Goal: Task Accomplishment & Management: Manage account settings

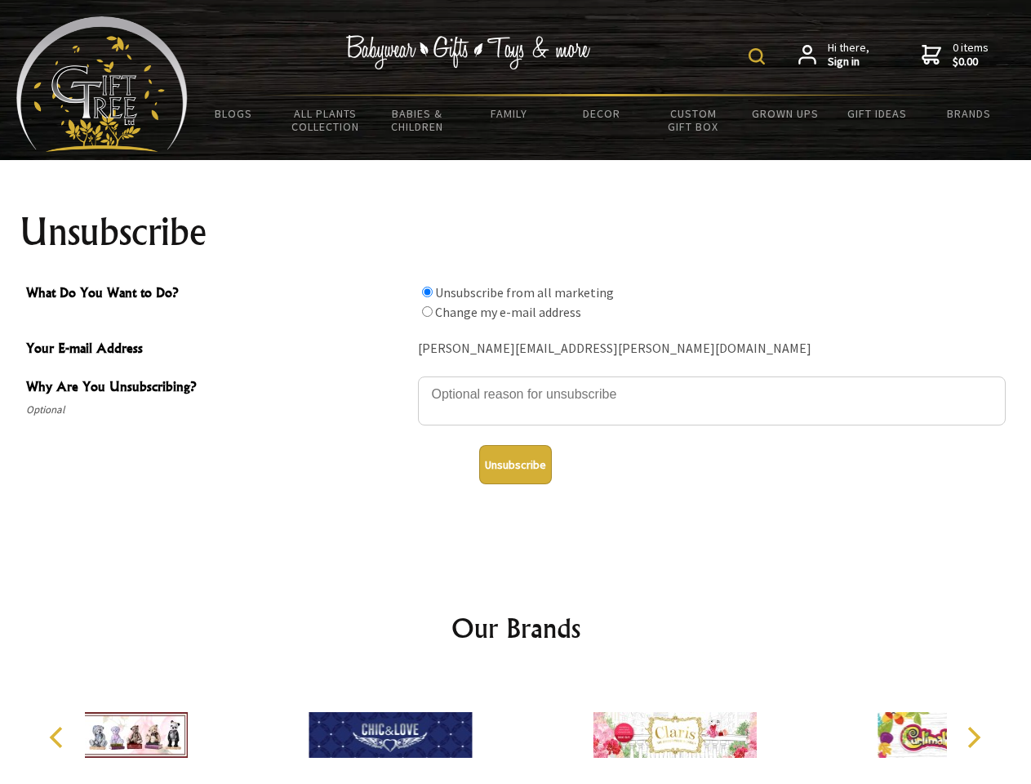
click at [759, 56] on img at bounding box center [757, 56] width 16 height 16
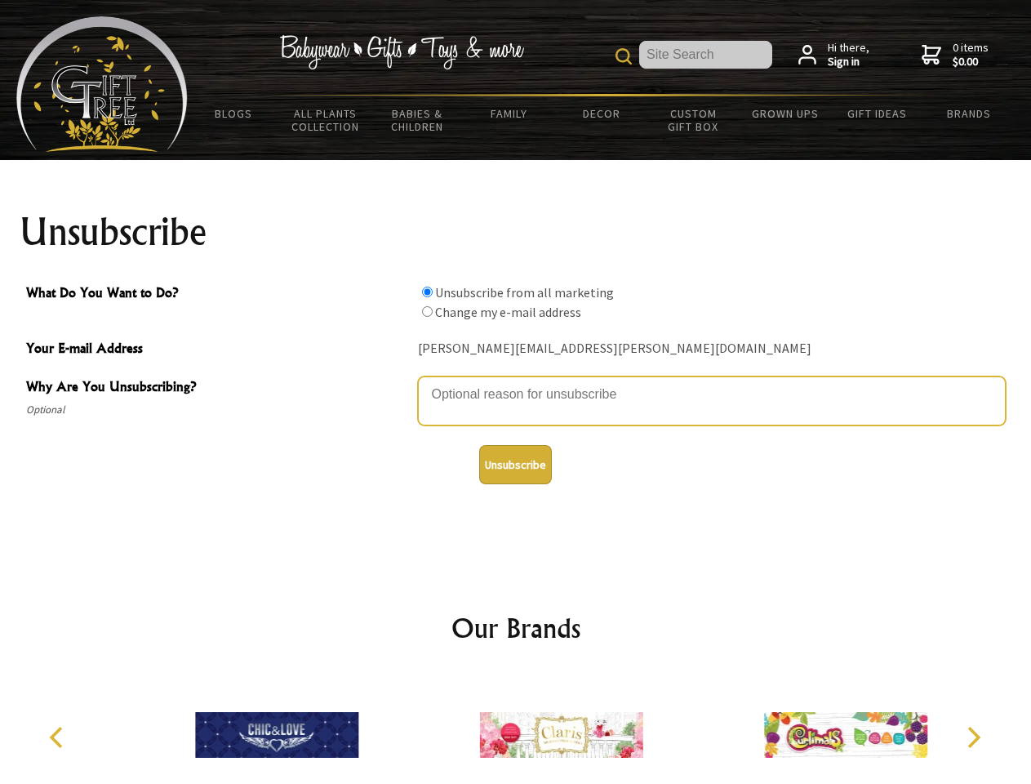
click at [516, 382] on textarea "Why Are You Unsubscribing?" at bounding box center [712, 400] width 588 height 49
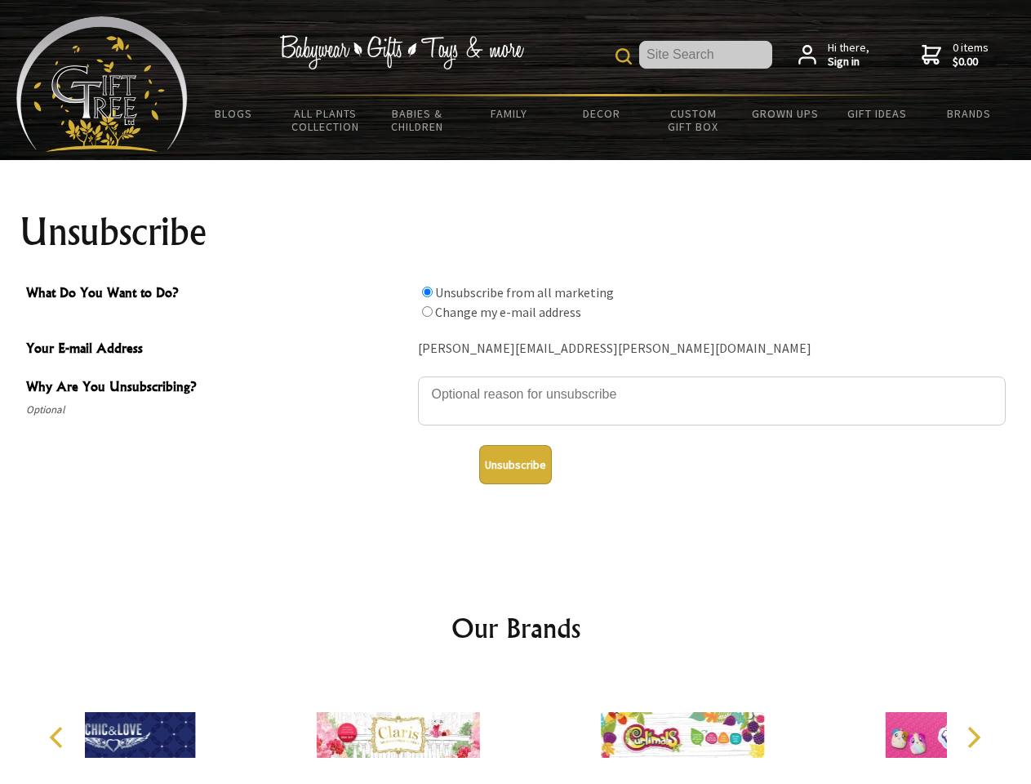
click at [427, 292] on input "What Do You Want to Do?" at bounding box center [427, 292] width 11 height 11
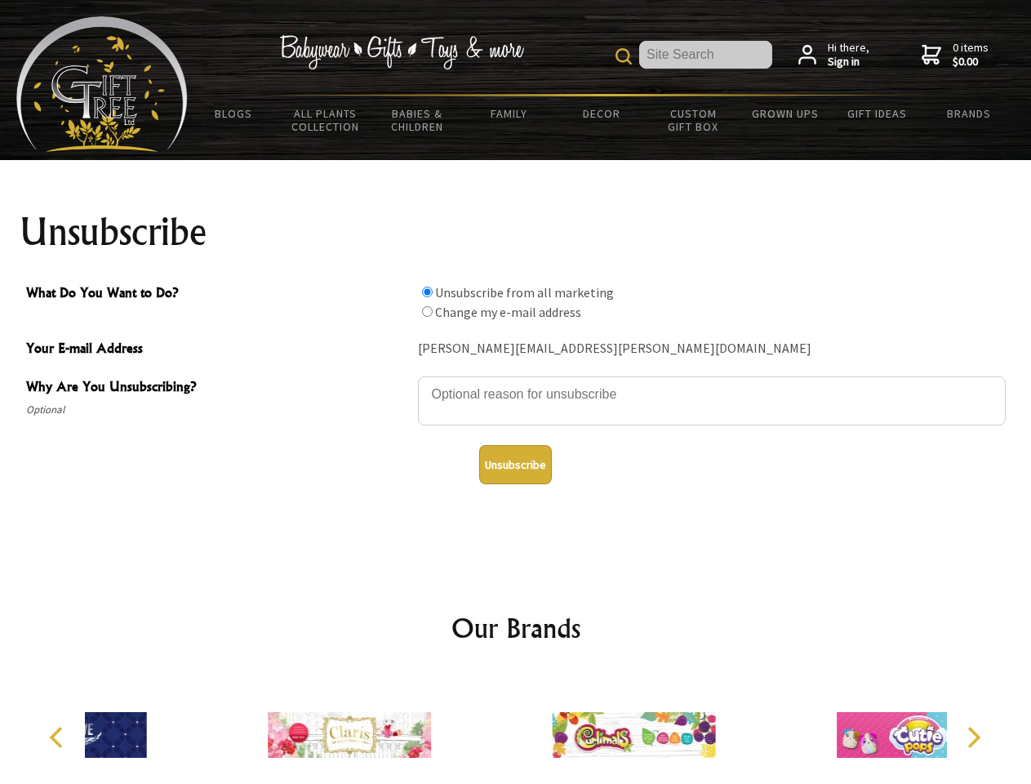
click at [427, 311] on input "What Do You Want to Do?" at bounding box center [427, 311] width 11 height 11
radio input "true"
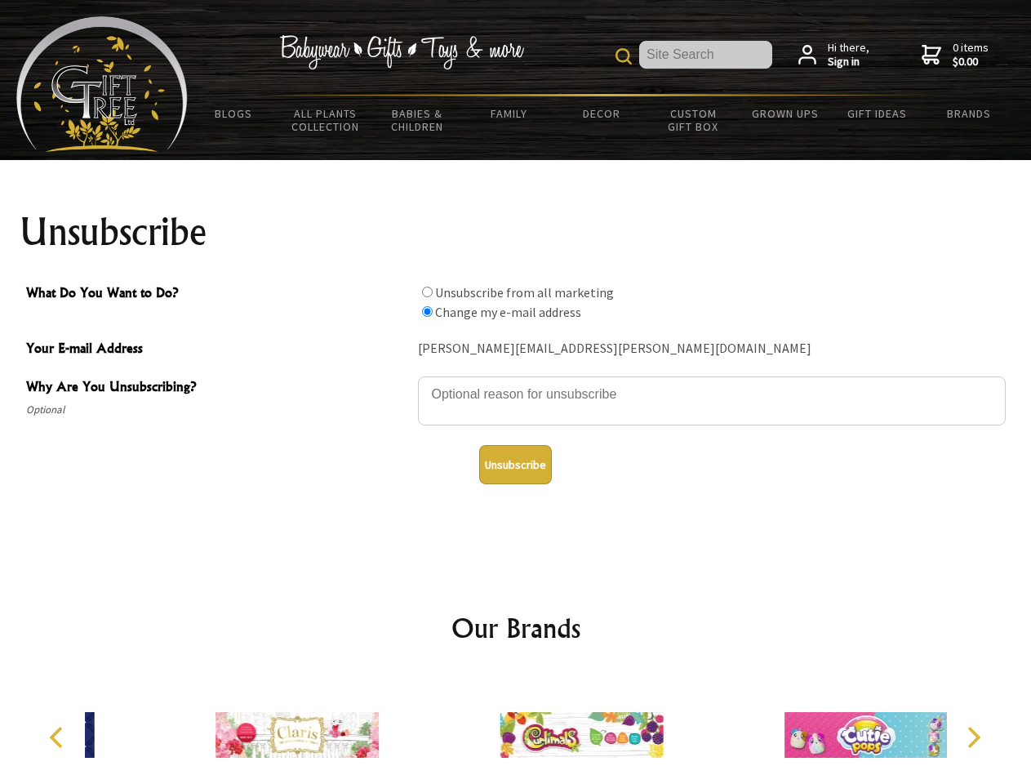
click at [515, 465] on button "Unsubscribe" at bounding box center [515, 464] width 73 height 39
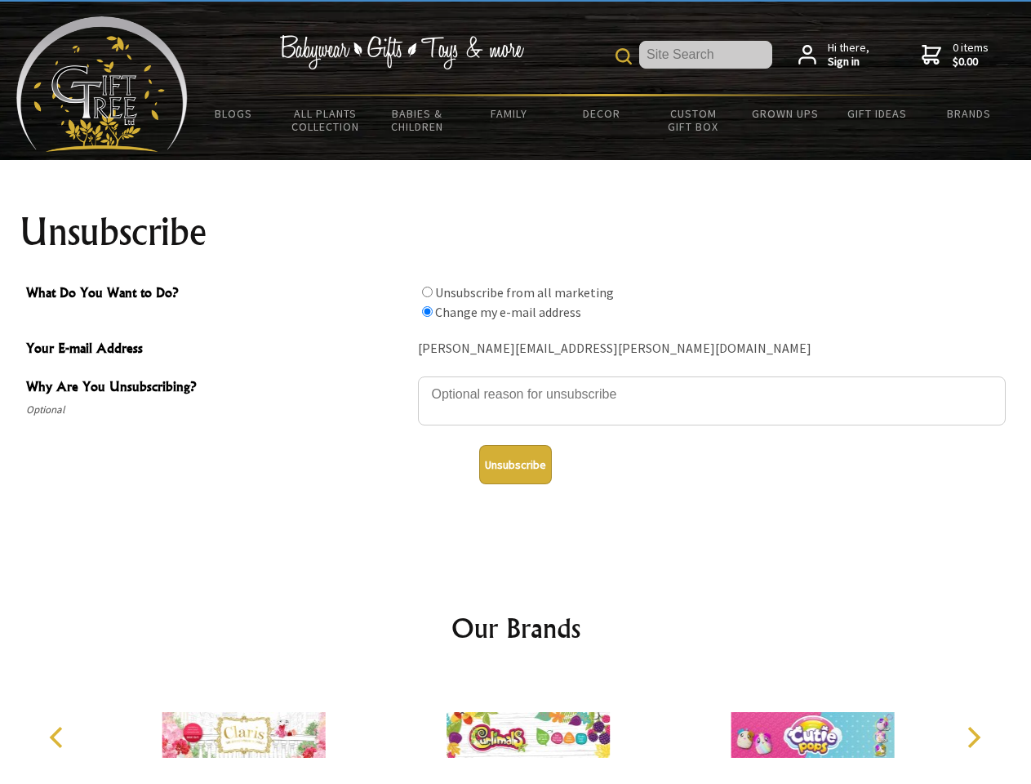
click at [516, 728] on img at bounding box center [528, 735] width 163 height 122
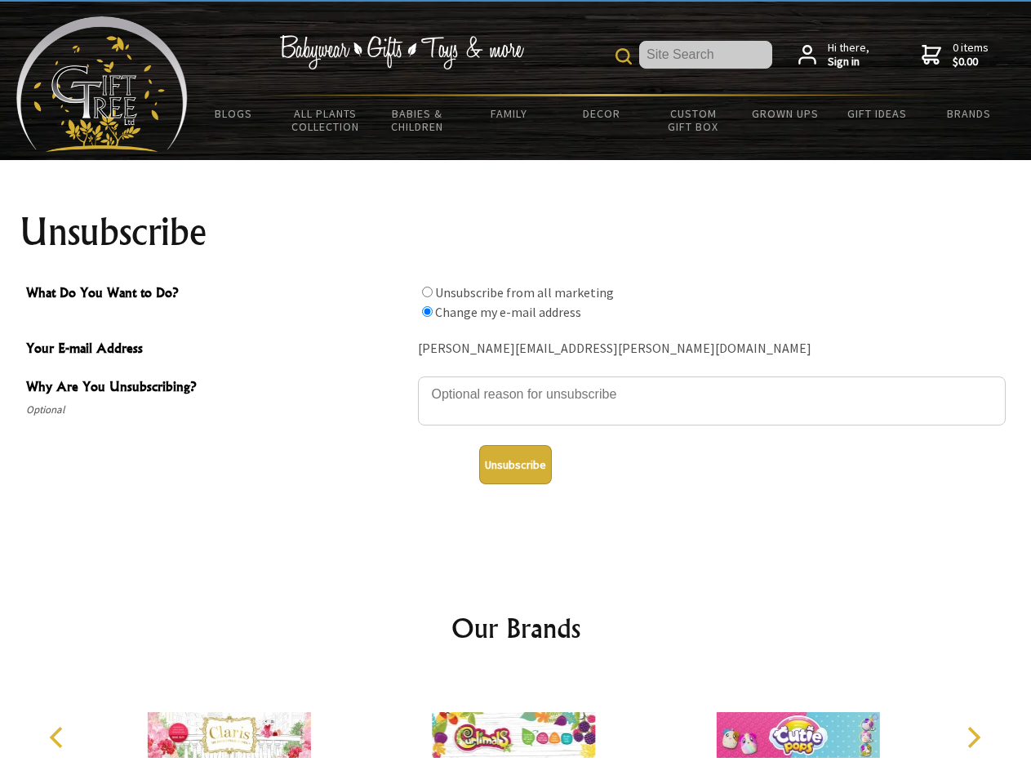
click at [59, 737] on icon "Previous" at bounding box center [57, 737] width 21 height 21
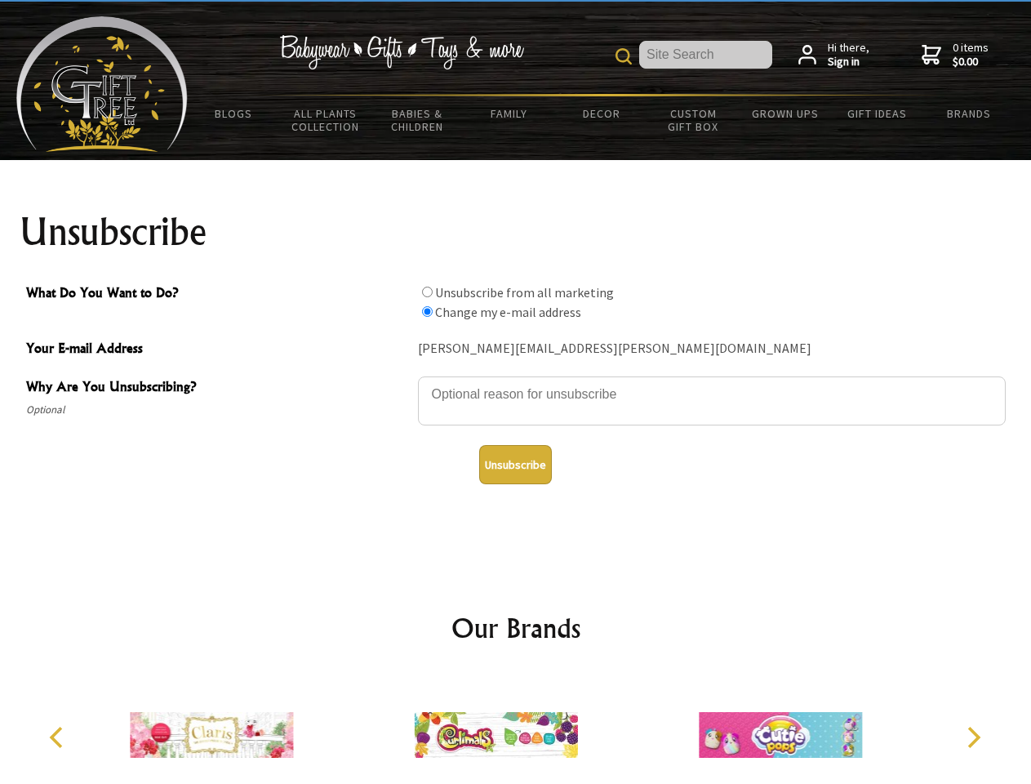
click at [973, 737] on icon "Next" at bounding box center [972, 737] width 21 height 21
